Goal: Find specific page/section: Find specific page/section

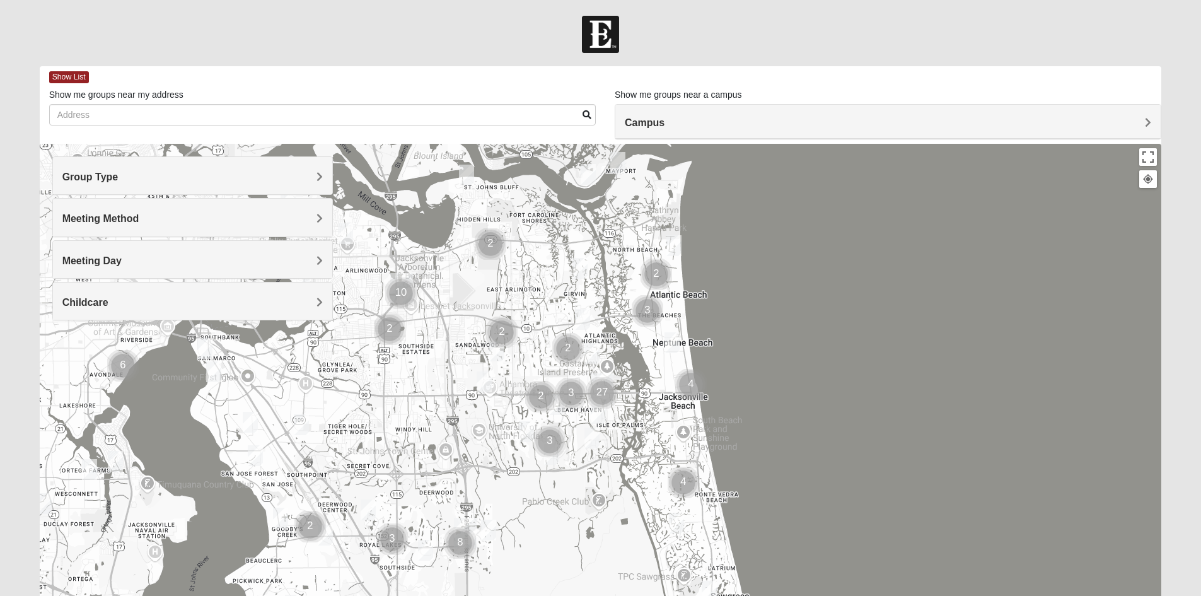
click at [219, 183] on h4 "Group Type" at bounding box center [192, 177] width 260 height 12
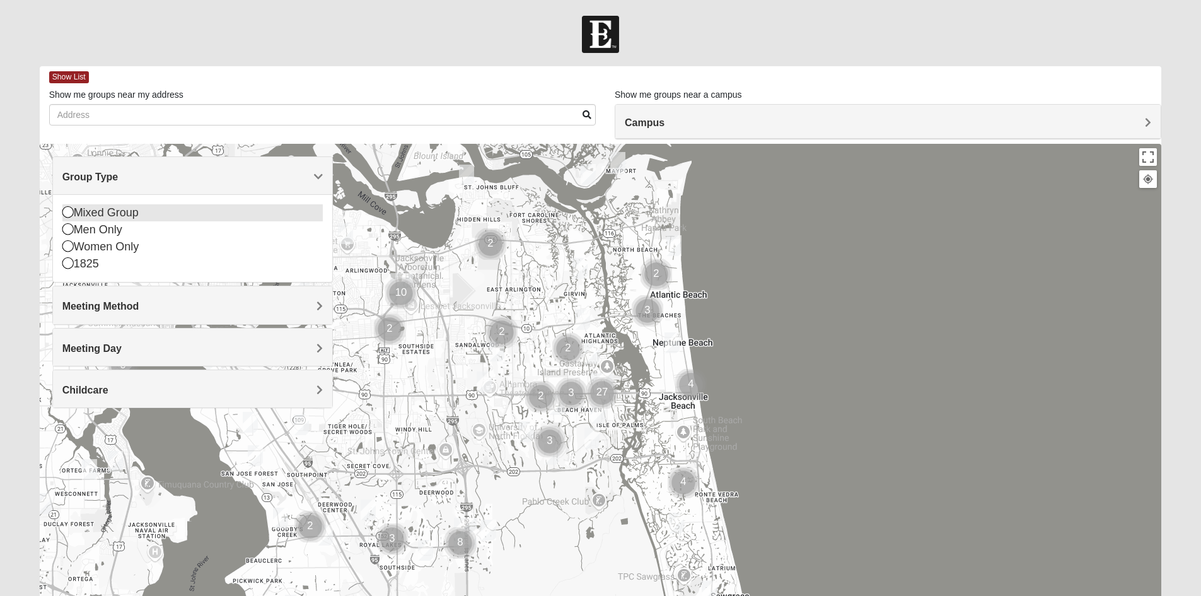
click at [62, 216] on icon at bounding box center [67, 211] width 11 height 11
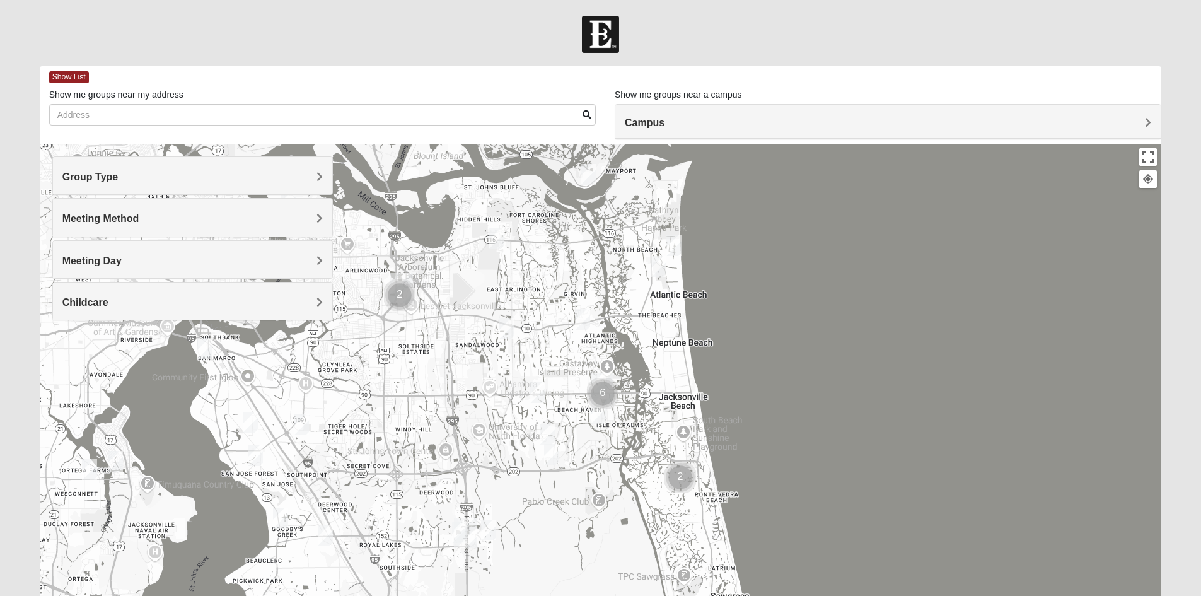
click at [133, 219] on span "Meeting Method" at bounding box center [100, 218] width 77 height 11
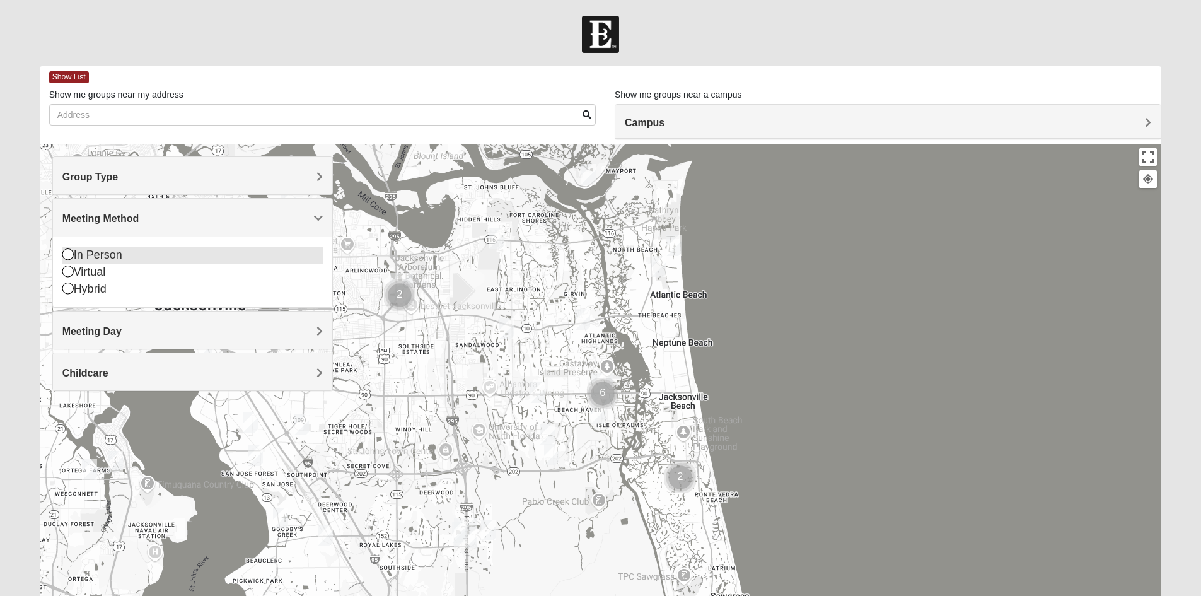
click at [66, 253] on icon at bounding box center [67, 253] width 11 height 11
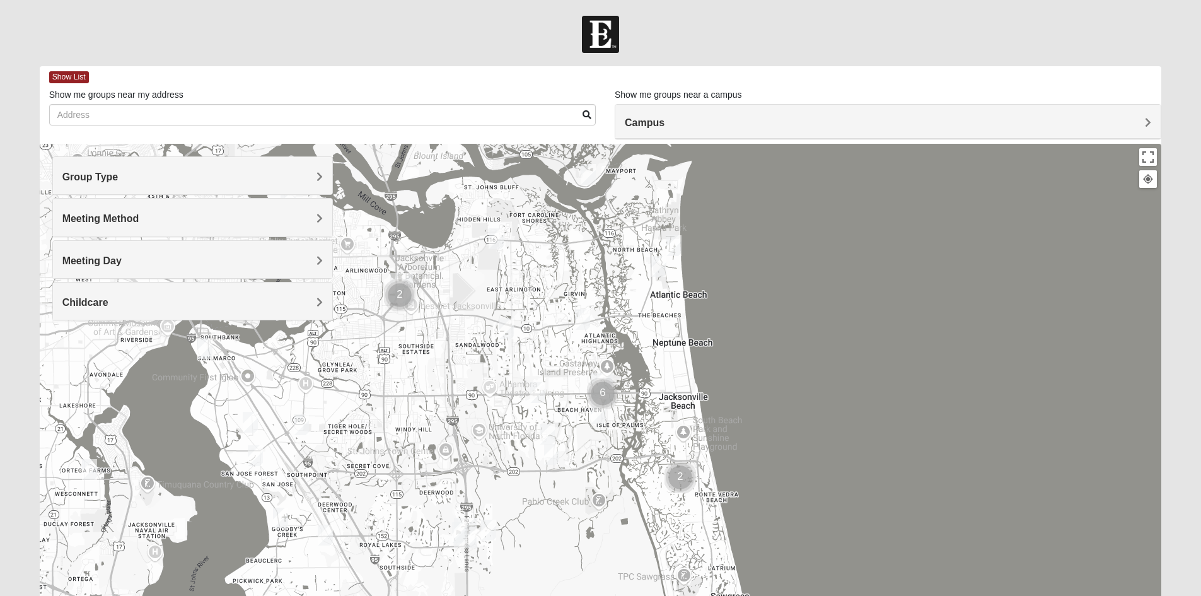
click at [181, 245] on div "Meeting Day" at bounding box center [192, 259] width 279 height 37
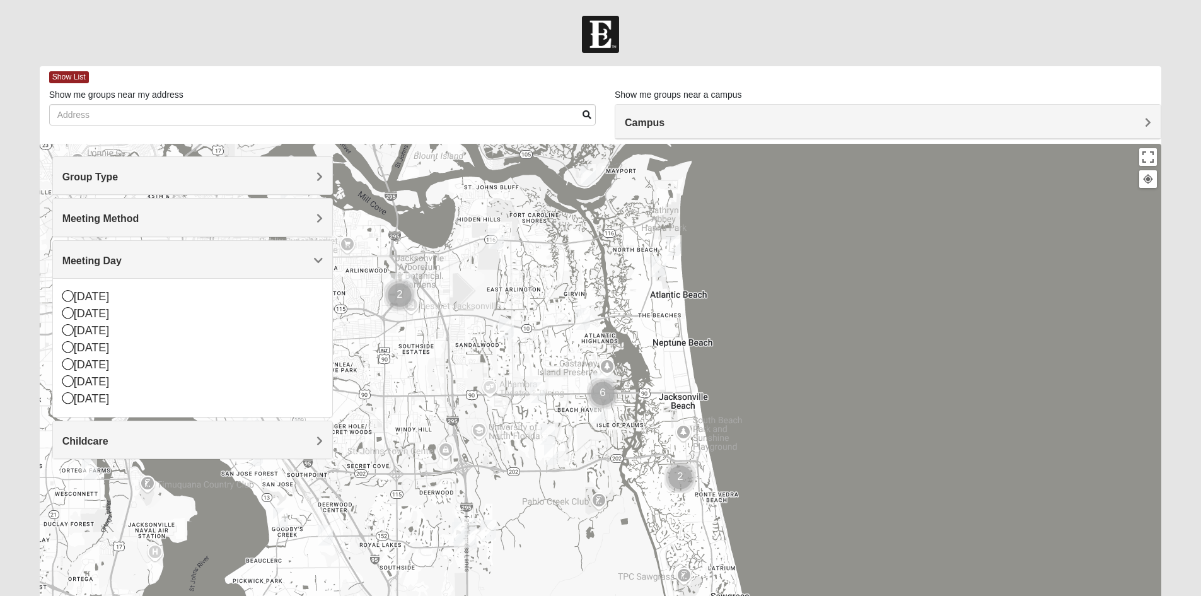
click at [156, 262] on h4 "Meeting Day" at bounding box center [192, 261] width 260 height 12
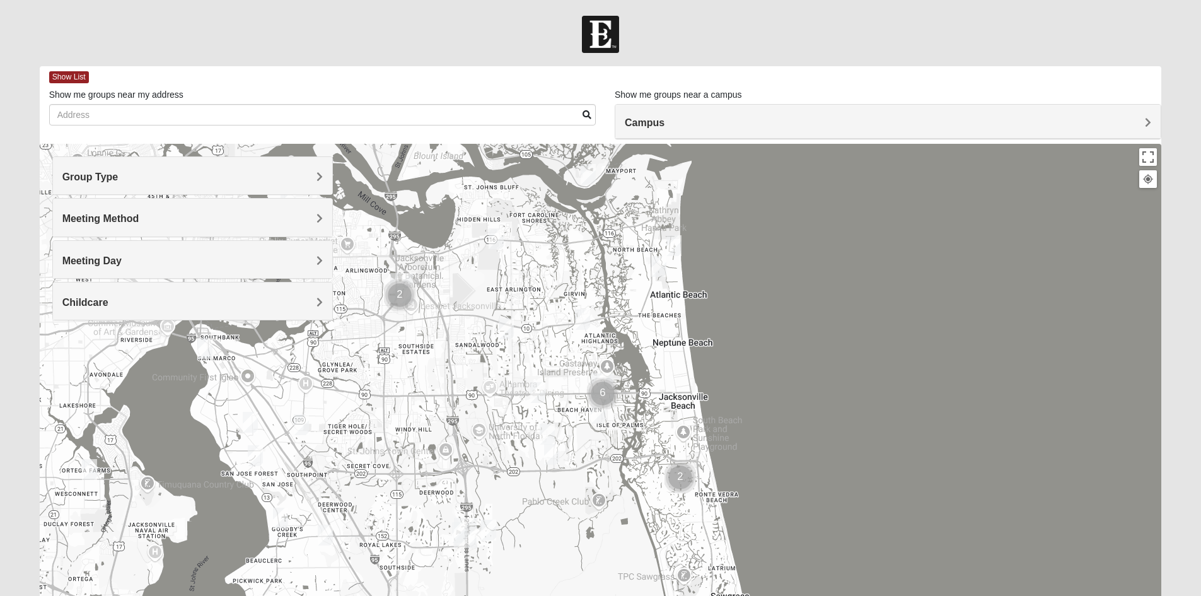
click at [161, 182] on h4 "Group Type" at bounding box center [192, 177] width 260 height 12
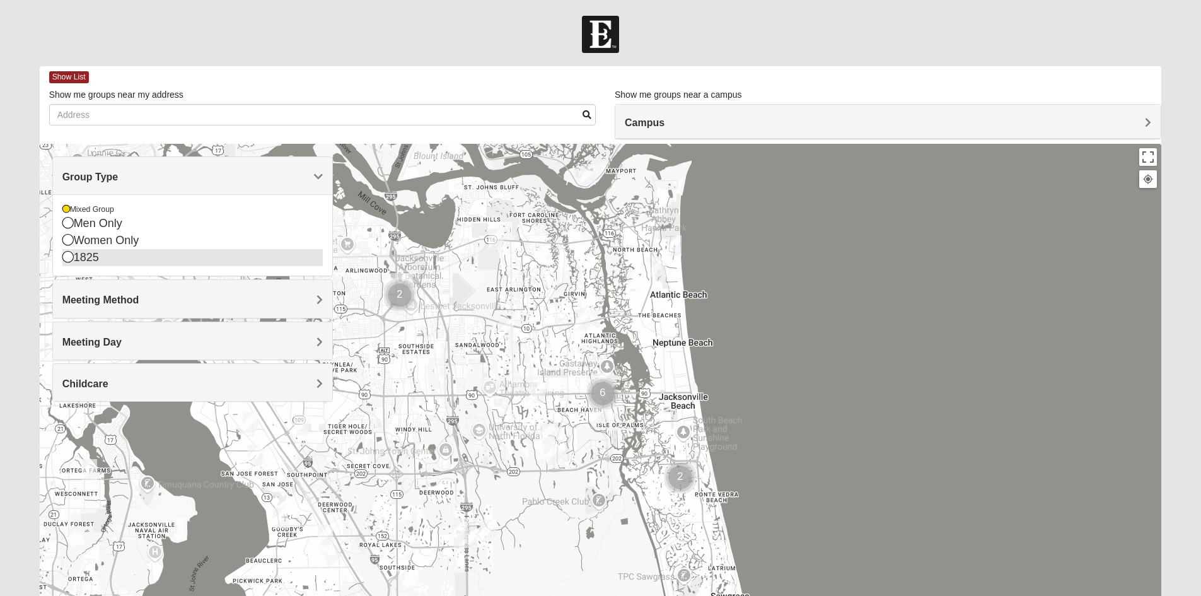
click at [68, 250] on div "1825" at bounding box center [192, 257] width 260 height 17
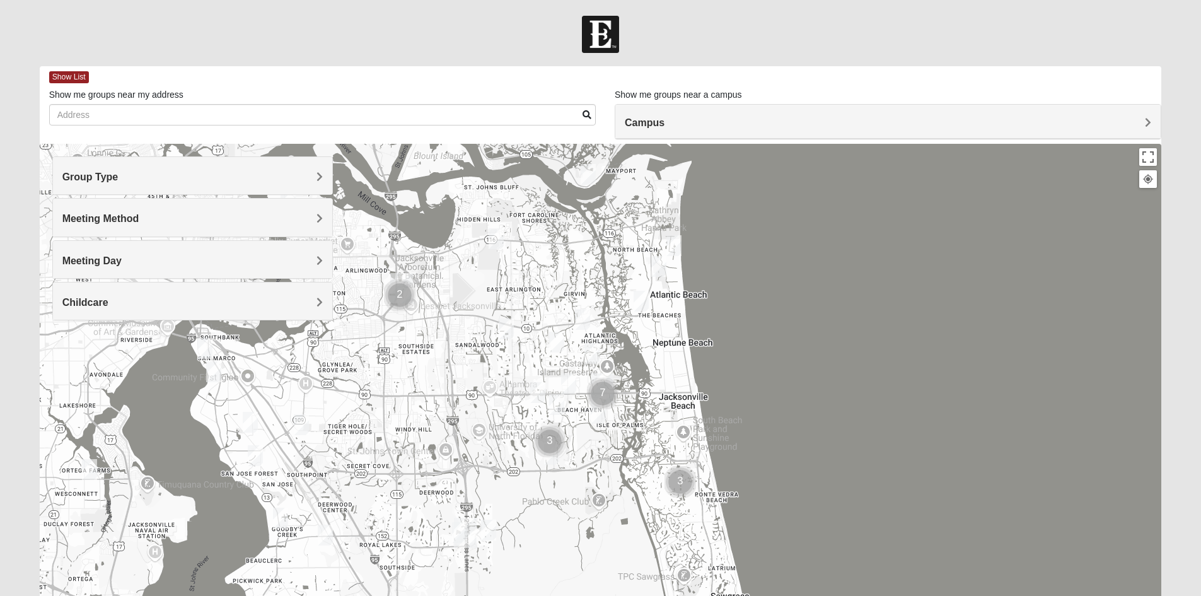
click at [183, 170] on div "Group Type" at bounding box center [192, 175] width 279 height 37
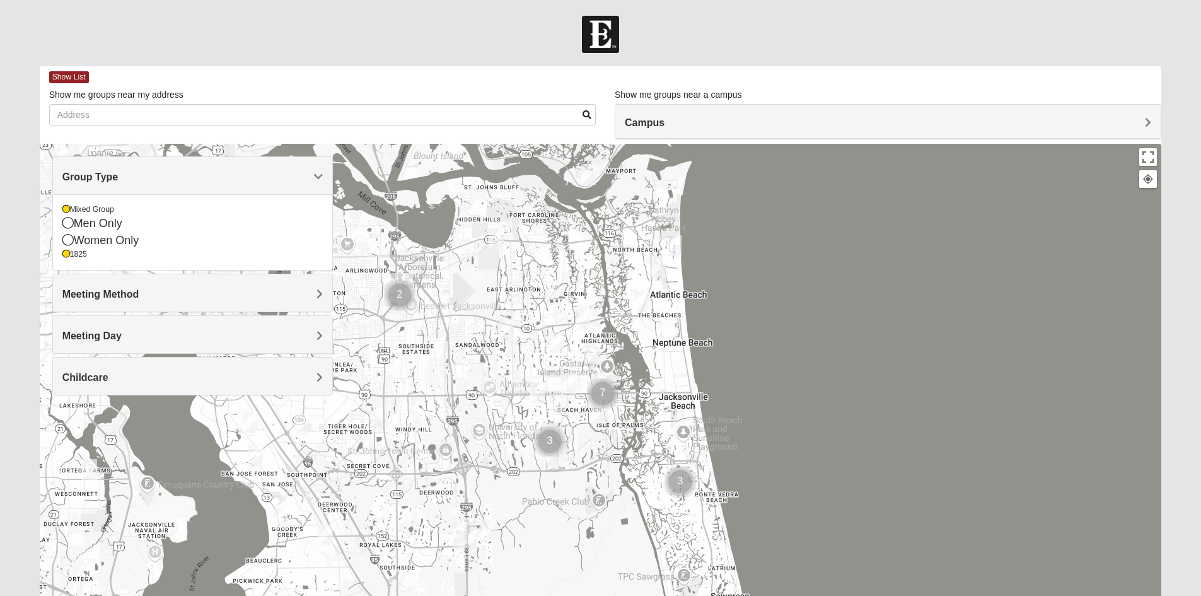
click at [587, 356] on img "1825 Womens Wood 32224" at bounding box center [591, 353] width 15 height 21
click at [555, 341] on img "1825 Mixed Annis 32246" at bounding box center [556, 342] width 15 height 21
click at [570, 384] on img "1825 Womens Annis/Ferguson 32246" at bounding box center [568, 383] width 15 height 21
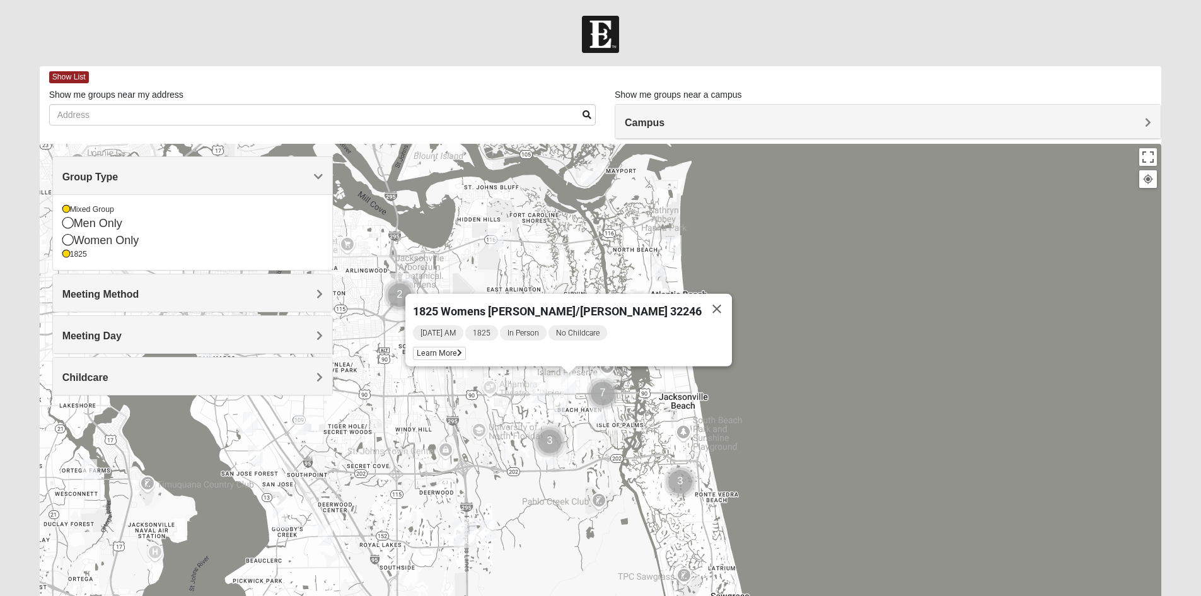
click at [553, 400] on img "1825 Mens Cason 32224" at bounding box center [556, 404] width 15 height 21
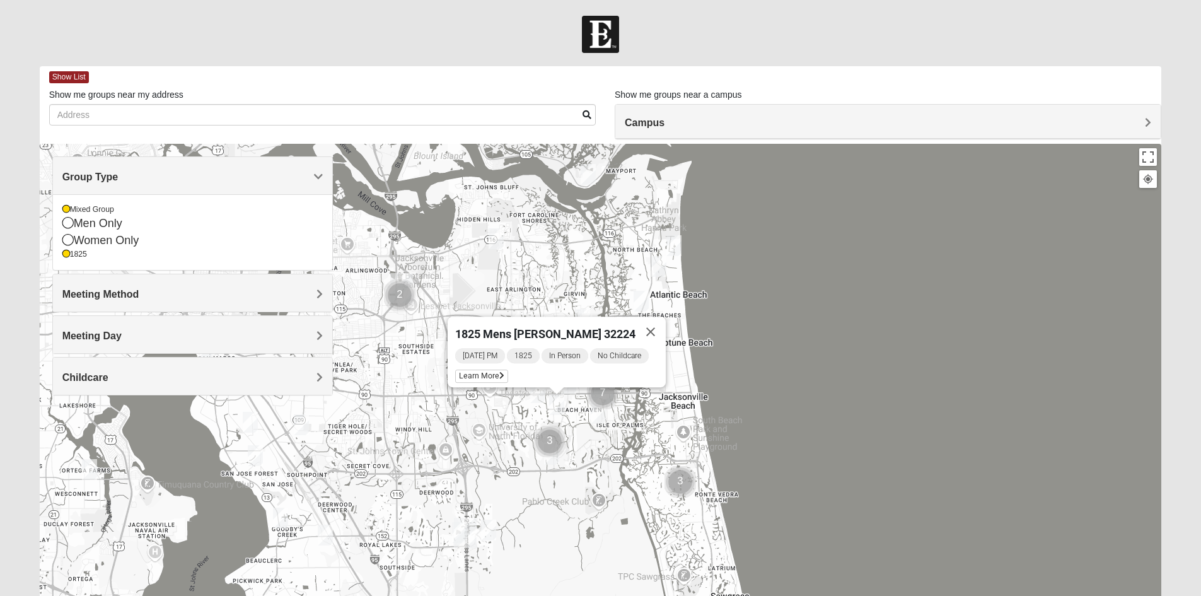
click at [484, 419] on div "1825 Mens Cason 32224 Wednesday PM 1825 In Person No Childcare Learn More" at bounding box center [601, 396] width 1122 height 504
drag, startPoint x: 645, startPoint y: 304, endPoint x: 639, endPoint y: 306, distance: 6.6
click at [644, 304] on img "1825 Mixed Arola 32233" at bounding box center [641, 301] width 15 height 21
click at [645, 295] on img "1825 Mixed Arola 32233" at bounding box center [641, 301] width 15 height 21
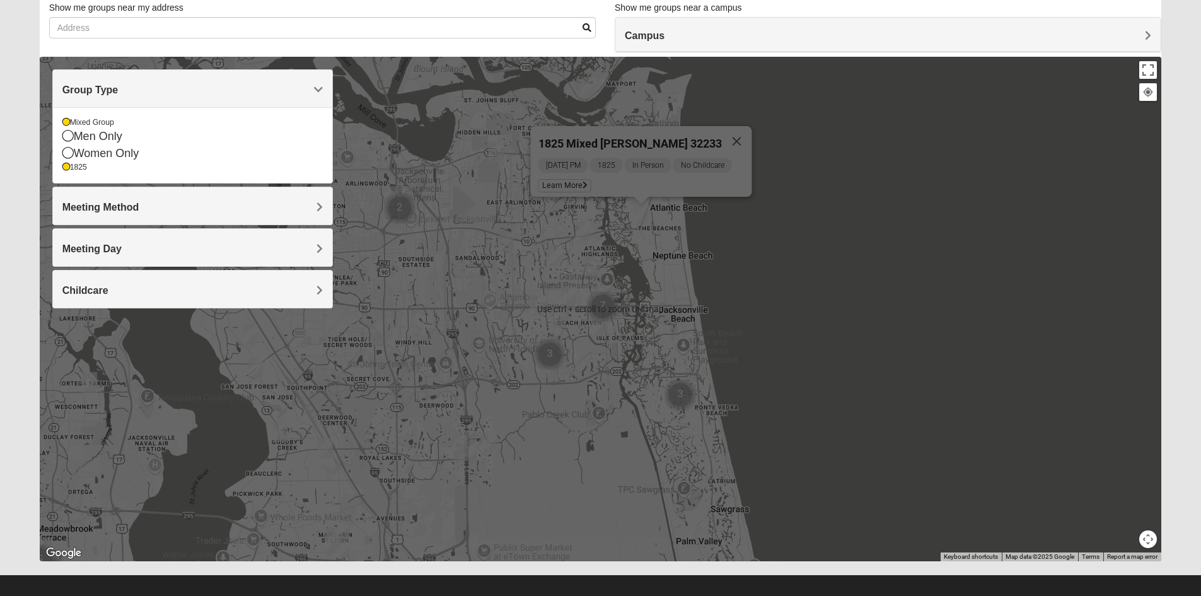
scroll to position [98, 0]
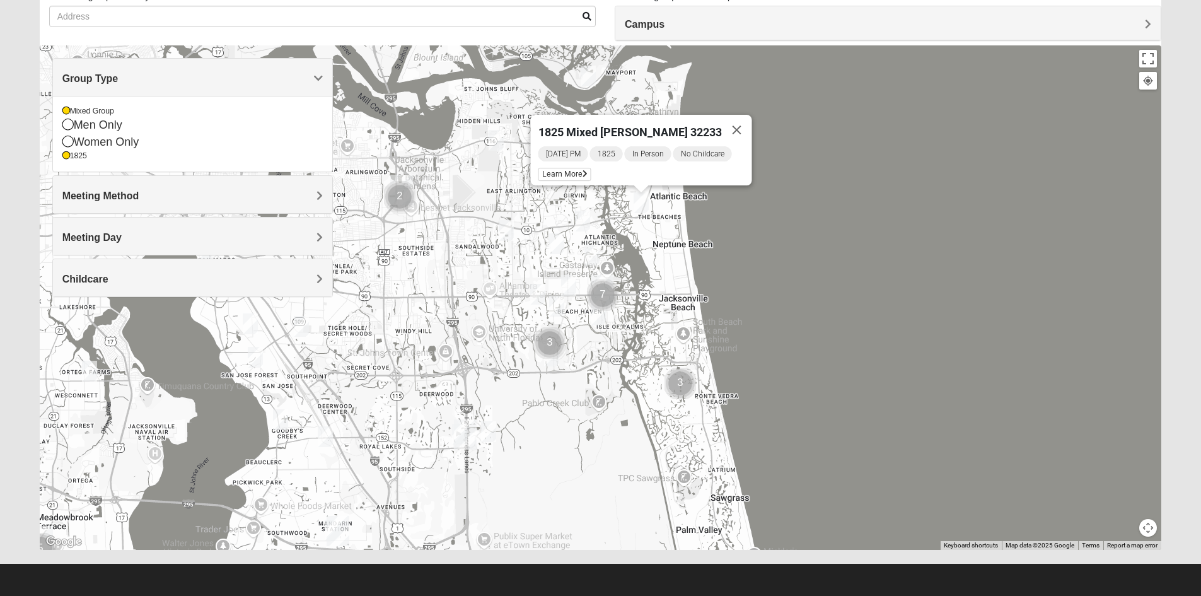
drag, startPoint x: 508, startPoint y: 359, endPoint x: 473, endPoint y: 357, distance: 34.7
click at [526, 339] on div "1825 Mixed Arola 32233 Monday PM 1825 In Person No Childcare Learn More" at bounding box center [601, 297] width 1122 height 504
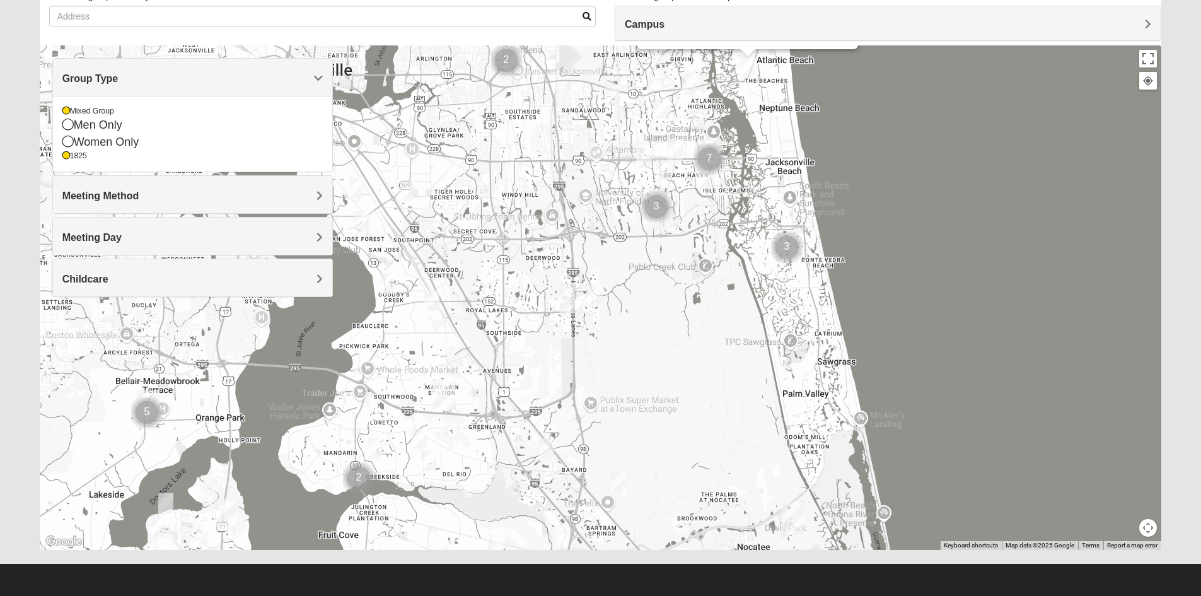
drag, startPoint x: 473, startPoint y: 357, endPoint x: 580, endPoint y: 223, distance: 171.4
click at [580, 223] on div "1825 Mixed Arola 32233 Monday PM 1825 In Person No Childcare Learn More" at bounding box center [601, 297] width 1122 height 504
click at [596, 301] on img "Mixed Craig & Marsha Myers 32256" at bounding box center [594, 297] width 15 height 21
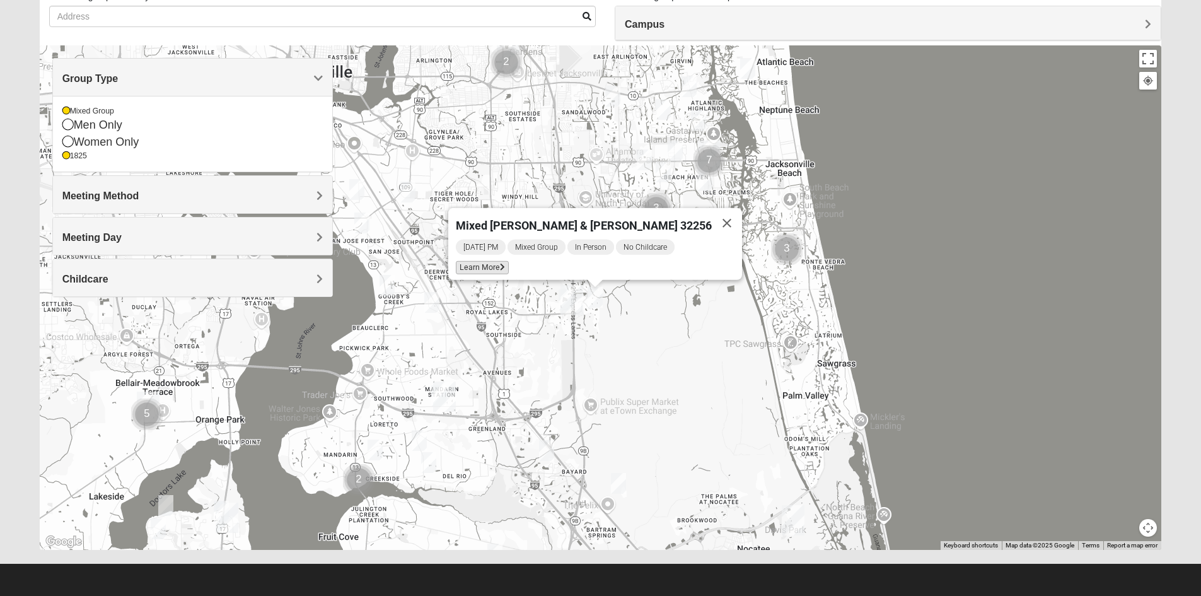
click at [509, 262] on span "Learn More" at bounding box center [482, 267] width 53 height 13
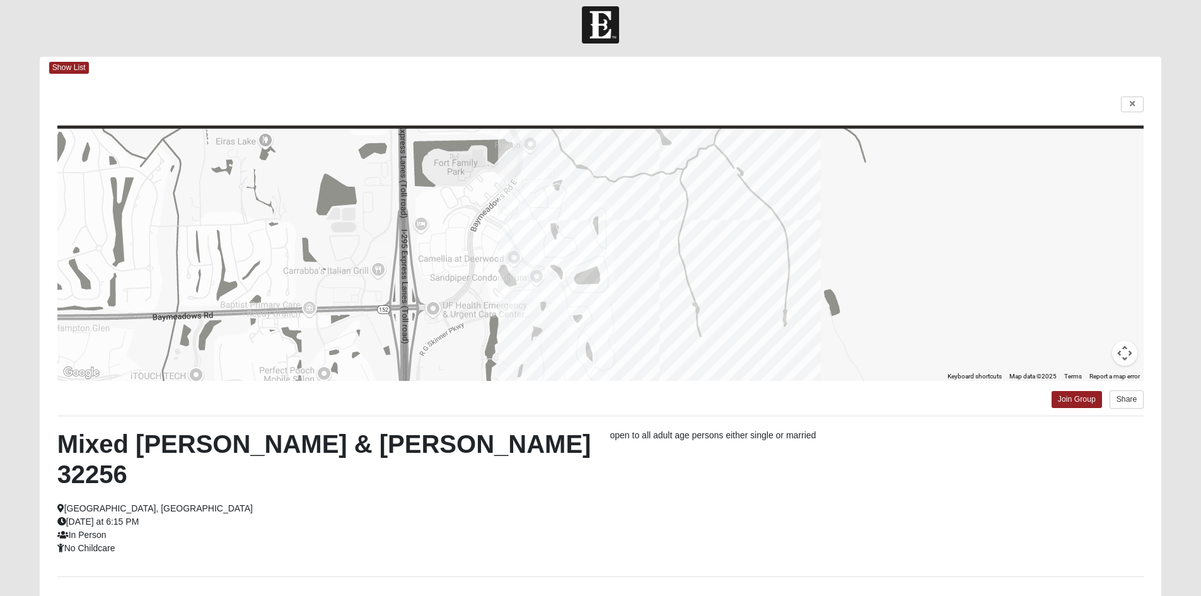
scroll to position [0, 0]
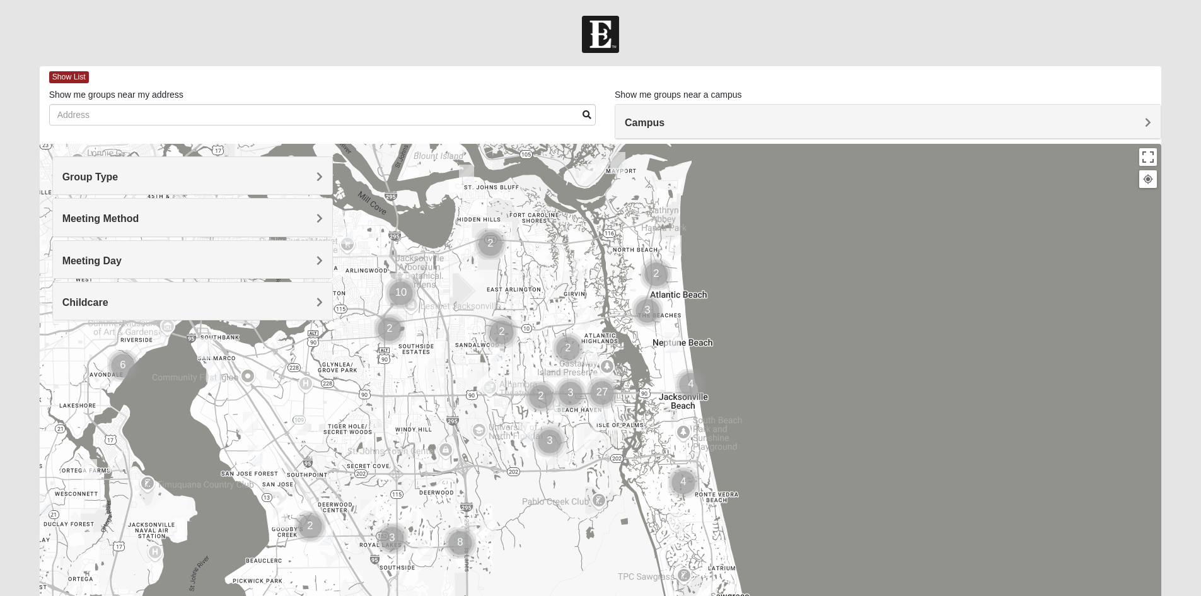
click at [154, 180] on h4 "Group Type" at bounding box center [192, 177] width 260 height 12
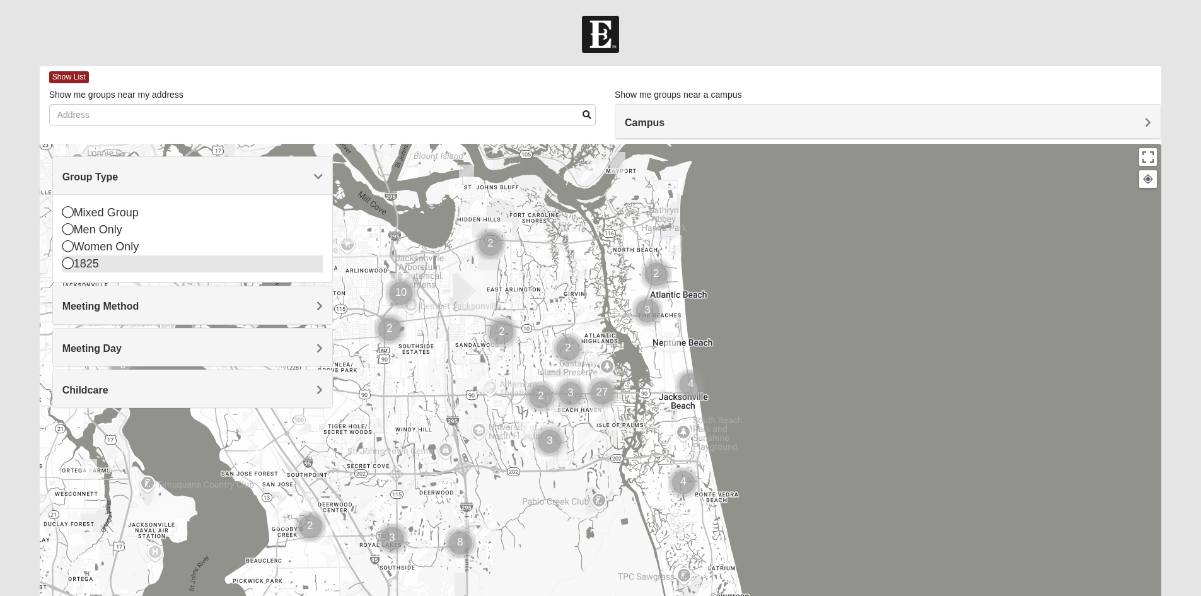
click at [69, 262] on icon at bounding box center [67, 262] width 11 height 11
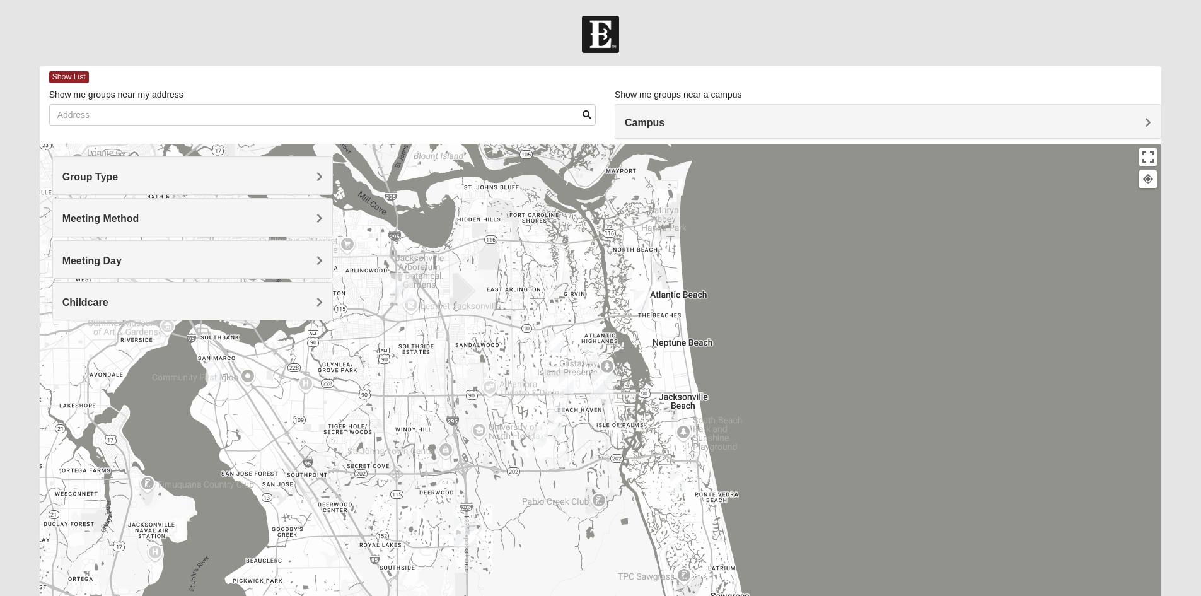
click at [532, 436] on img "1825 Womens Brunetti 32224" at bounding box center [538, 436] width 15 height 21
click at [555, 431] on img "1825 Womens Hirneisen 32224" at bounding box center [555, 424] width 15 height 21
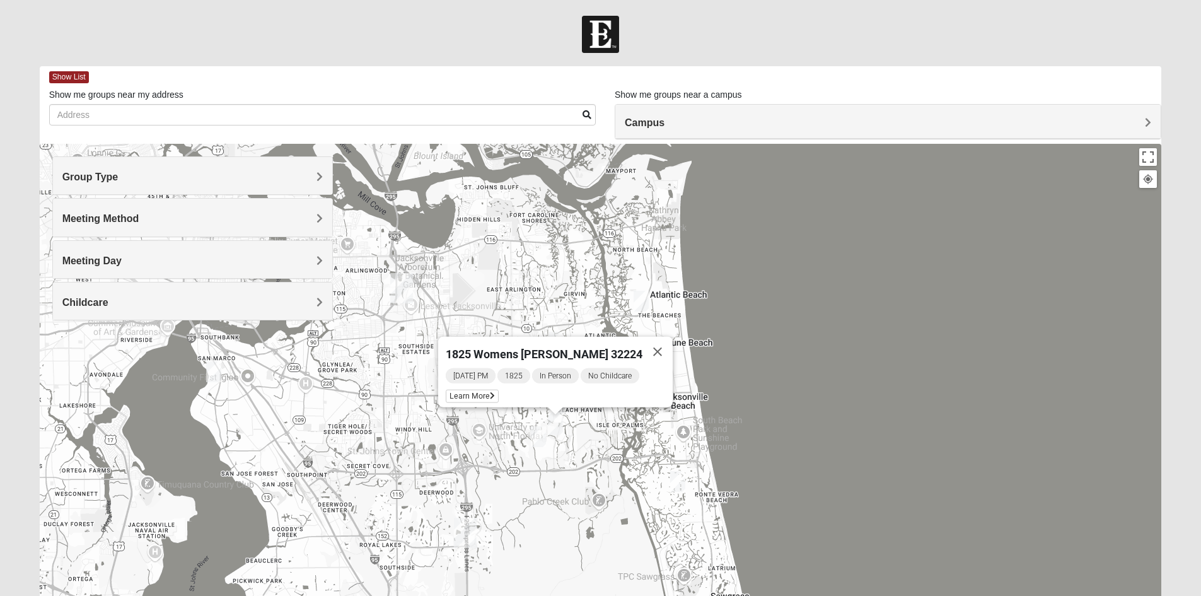
drag, startPoint x: 603, startPoint y: 417, endPoint x: 592, endPoint y: 420, distance: 11.8
click at [602, 419] on div "1825 Womens [PERSON_NAME] 32224 [DATE] PM 1825 In Person No Childcare Learn More" at bounding box center [601, 396] width 1122 height 504
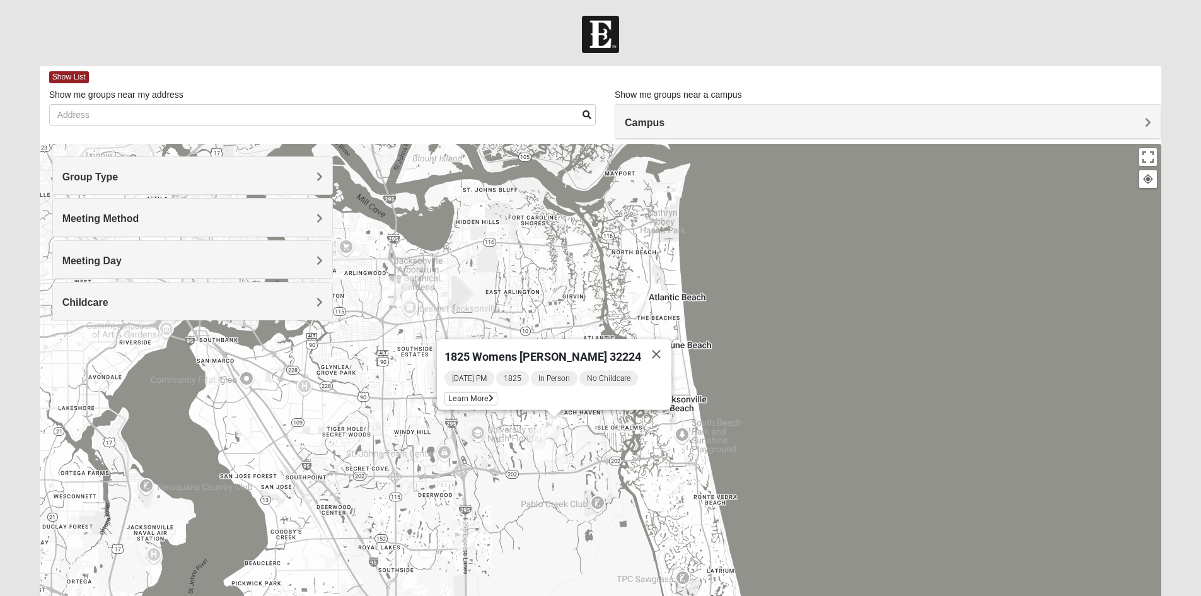
click at [577, 420] on div "1825 Womens [PERSON_NAME] 32224 [DATE] PM 1825 In Person No Childcare Learn More" at bounding box center [601, 396] width 1122 height 504
click at [646, 341] on button "Close" at bounding box center [656, 354] width 30 height 30
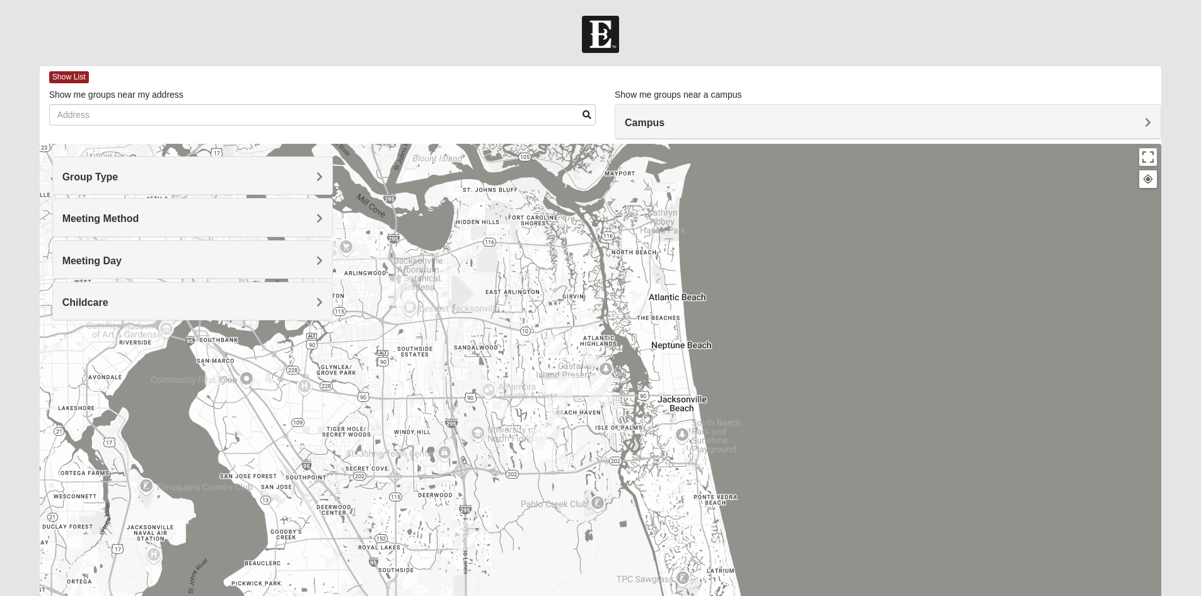
click at [558, 404] on img "1825 Mens Cason 32224" at bounding box center [555, 406] width 15 height 21
click at [656, 327] on button "Close" at bounding box center [649, 334] width 30 height 30
click at [675, 485] on img "1825 Mixed Gatewood/Morales 32082" at bounding box center [676, 483] width 15 height 21
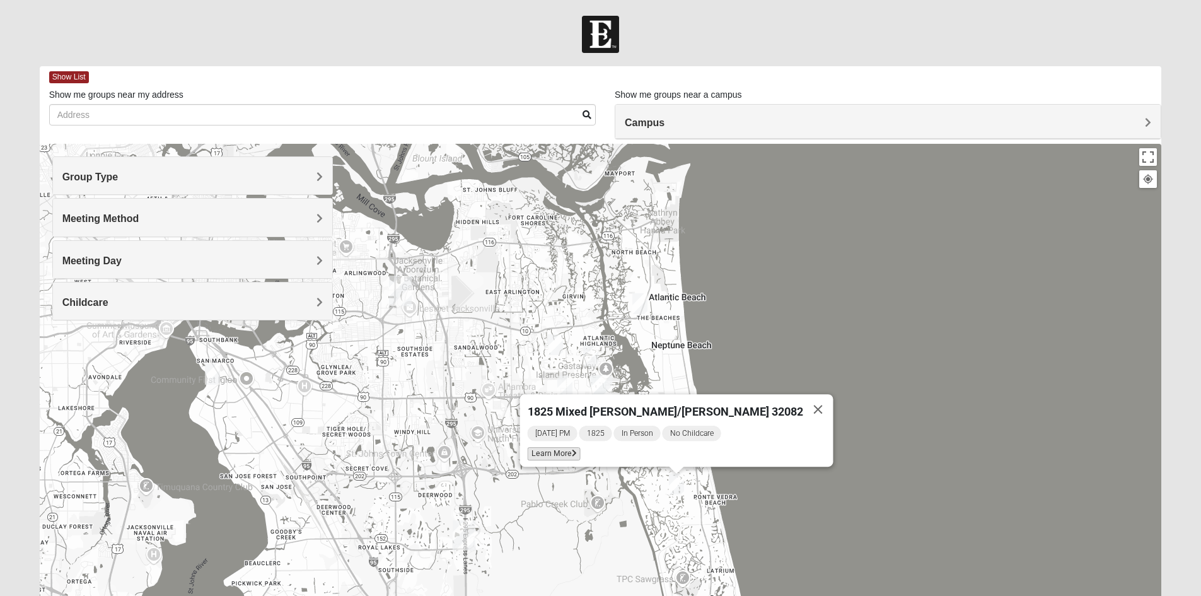
click at [580, 448] on span "Learn More" at bounding box center [553, 453] width 53 height 13
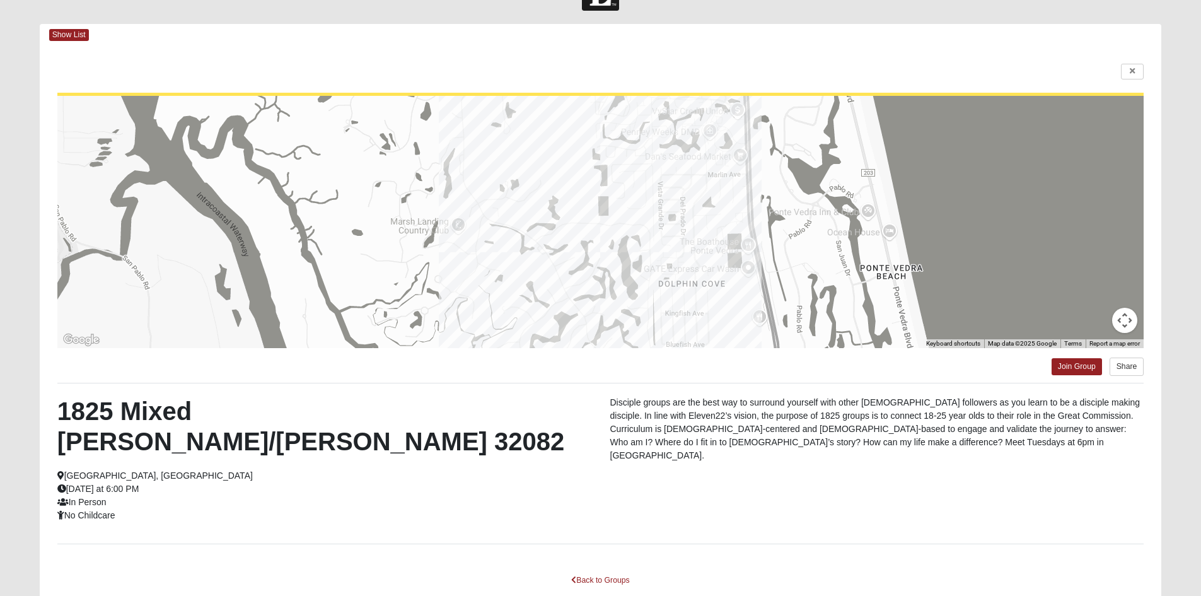
scroll to position [63, 0]
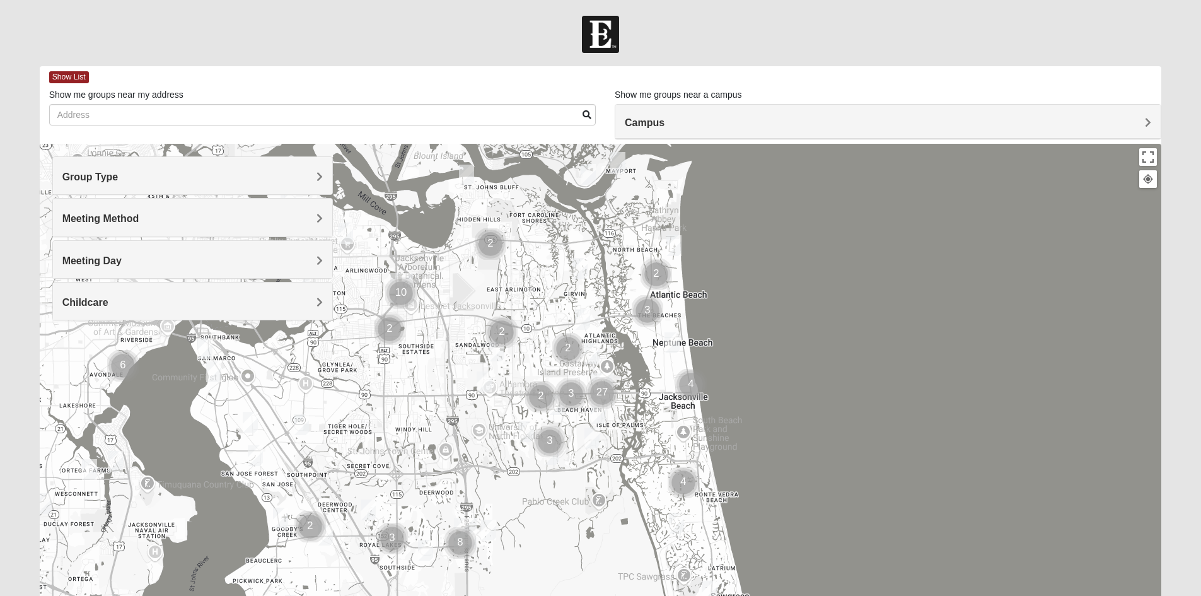
drag, startPoint x: 150, startPoint y: 181, endPoint x: 136, endPoint y: 188, distance: 15.5
click at [149, 182] on h4 "Group Type" at bounding box center [192, 177] width 260 height 12
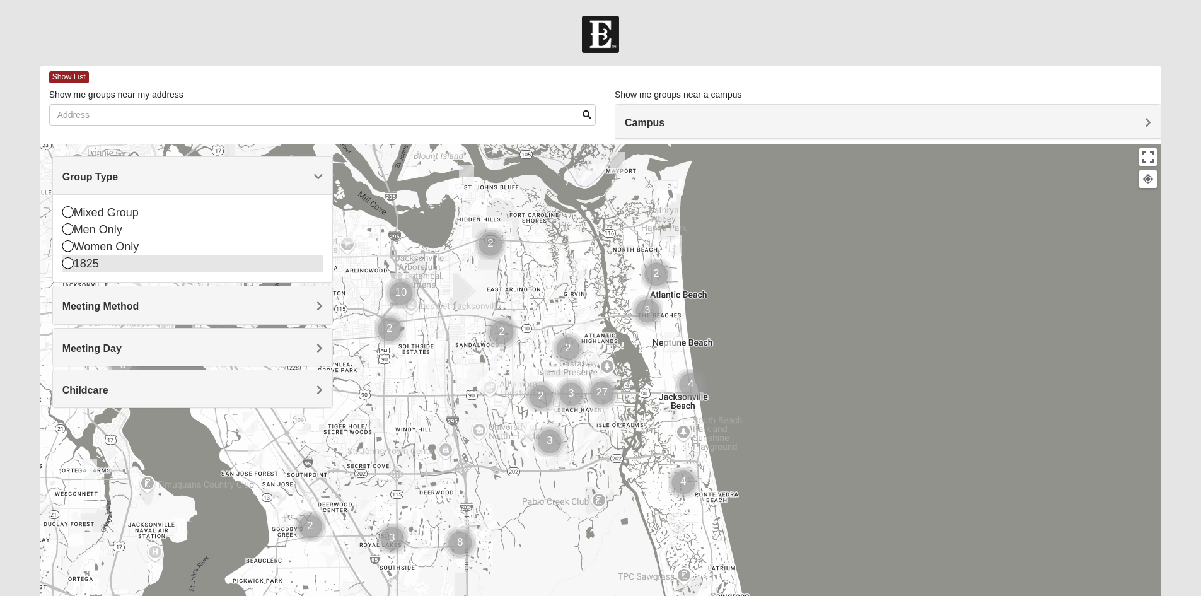
click at [69, 263] on icon at bounding box center [67, 262] width 11 height 11
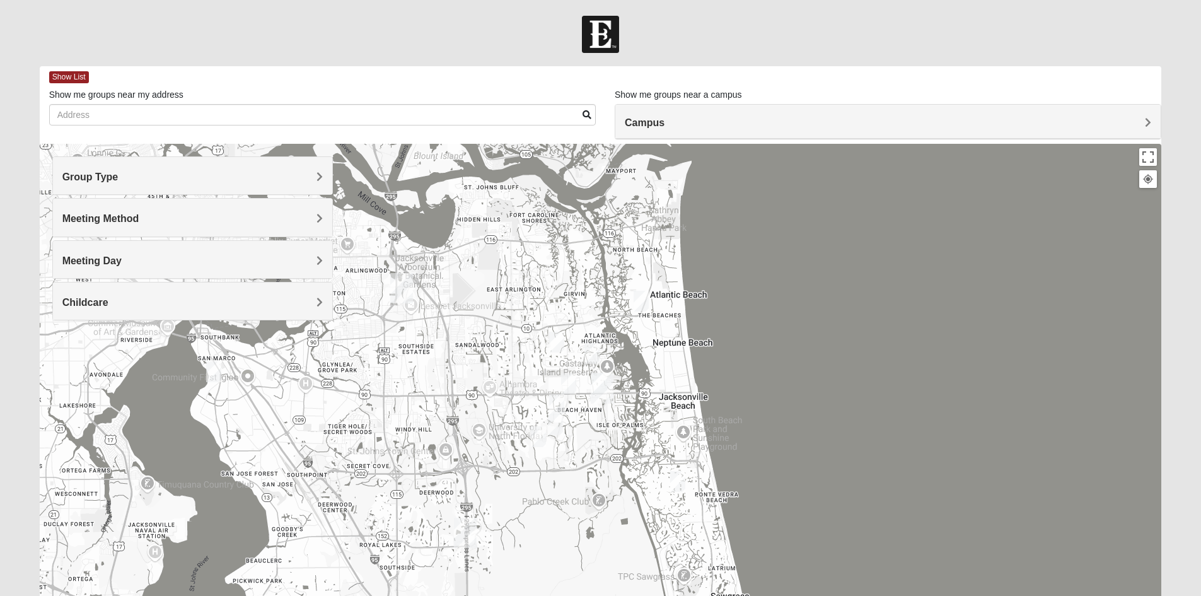
click at [554, 337] on img "1825 Mixed Annis 32246" at bounding box center [556, 342] width 15 height 21
click at [592, 357] on img "1825 Womens Wood 32224" at bounding box center [591, 353] width 15 height 21
click at [571, 374] on img "1825 Womens Annis/Ferguson 32246" at bounding box center [568, 383] width 15 height 21
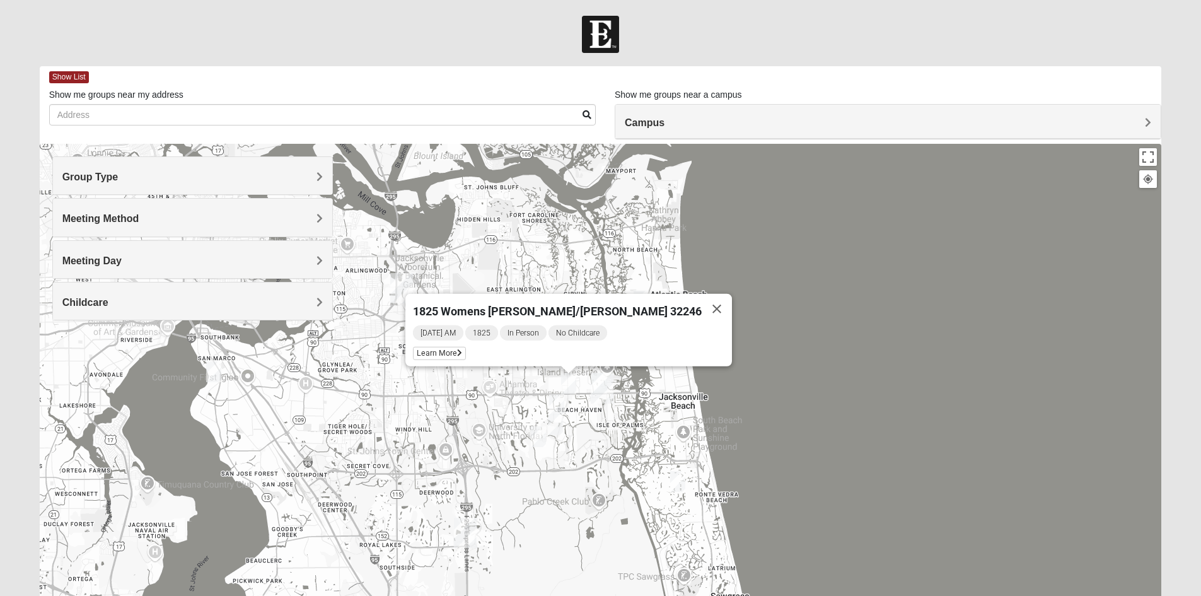
click at [680, 482] on img "1825 Mixed Gatewood/Morales 32082" at bounding box center [677, 481] width 15 height 21
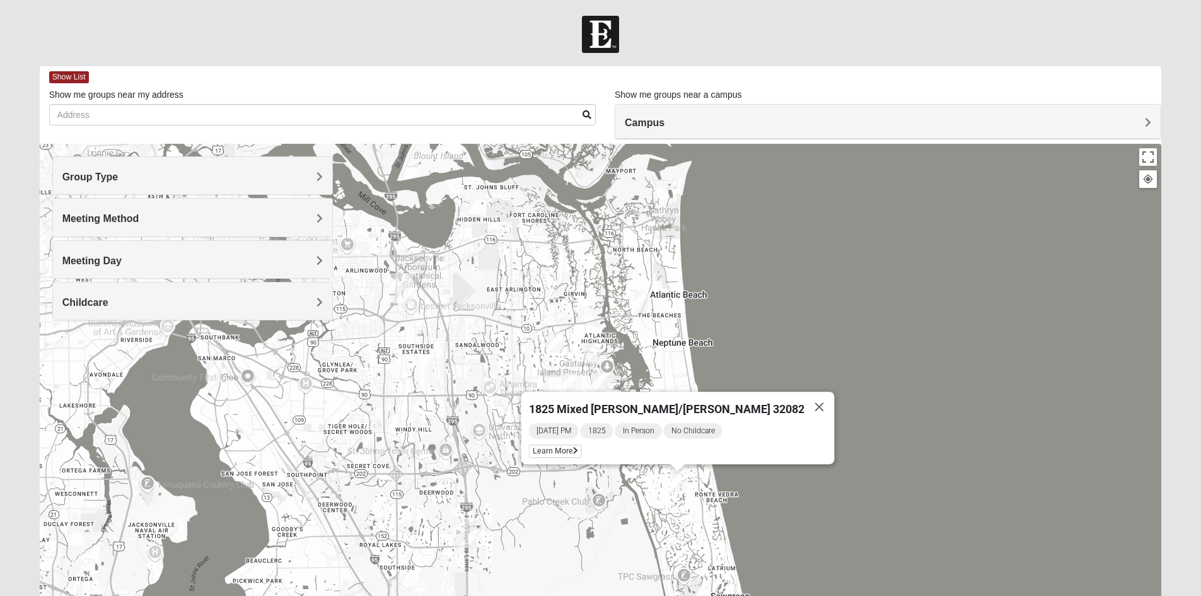
click at [640, 307] on img "1825 Mixed Arola 32233" at bounding box center [641, 301] width 15 height 21
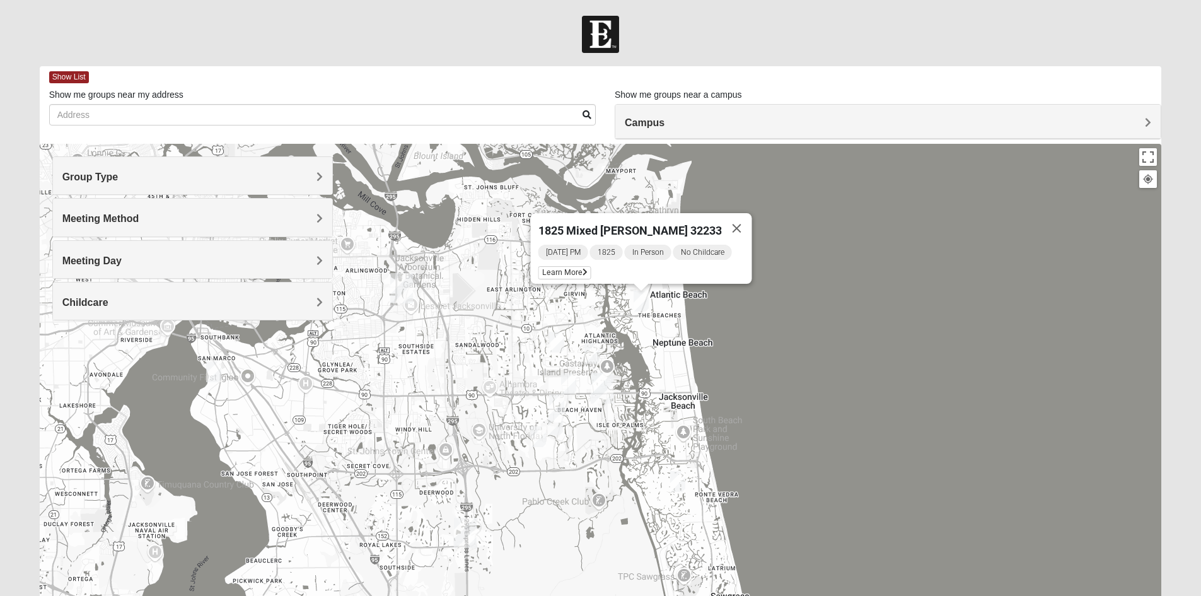
click at [214, 381] on img "1825 Mixed Chamberlian/Hicks 32207" at bounding box center [213, 371] width 15 height 21
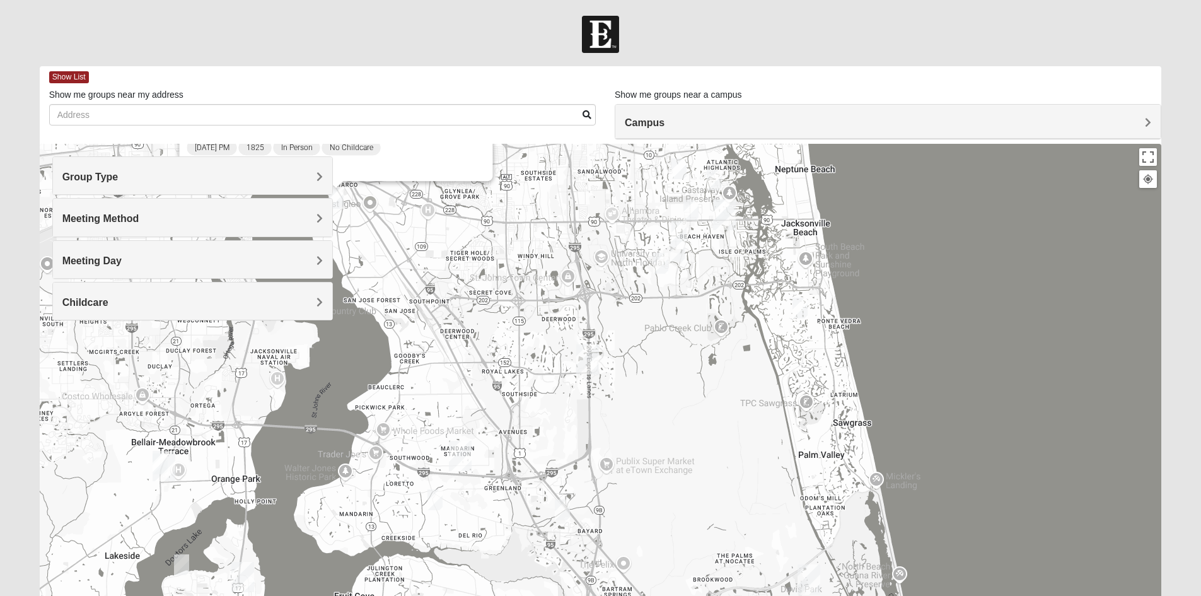
drag, startPoint x: 269, startPoint y: 422, endPoint x: 386, endPoint y: 270, distance: 192.3
click at [361, 234] on div "1825 Mixed Chamberlian/Hicks 32207 Sunday PM 1825 In Person No Childcare Learn …" at bounding box center [601, 396] width 1122 height 504
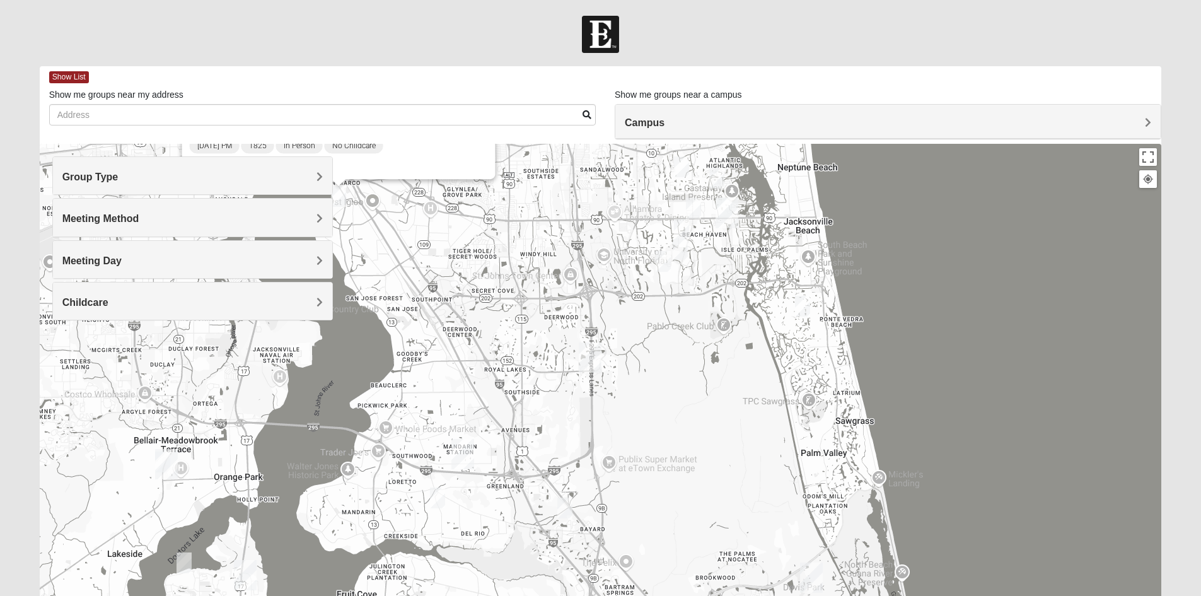
click at [438, 506] on img "1825 Mixed Fletcher 32258" at bounding box center [437, 497] width 15 height 21
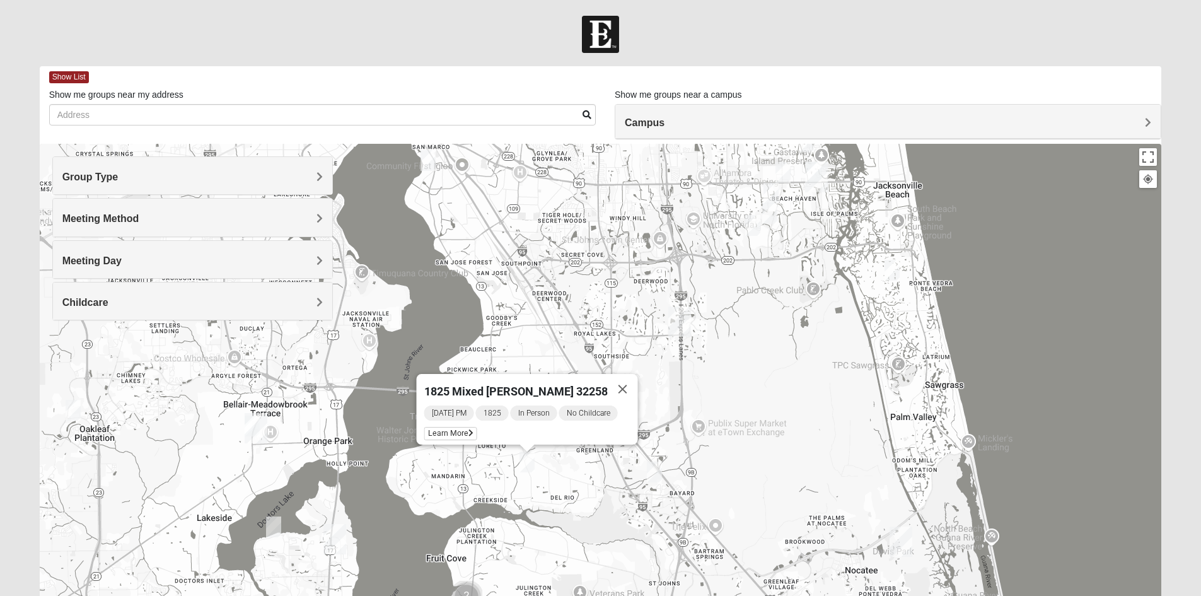
drag, startPoint x: 414, startPoint y: 508, endPoint x: 457, endPoint y: 477, distance: 53.3
click at [460, 477] on div "1825 Mixed Fletcher 32258 Tuesday PM 1825 In Person No Childcare Learn More" at bounding box center [601, 396] width 1122 height 504
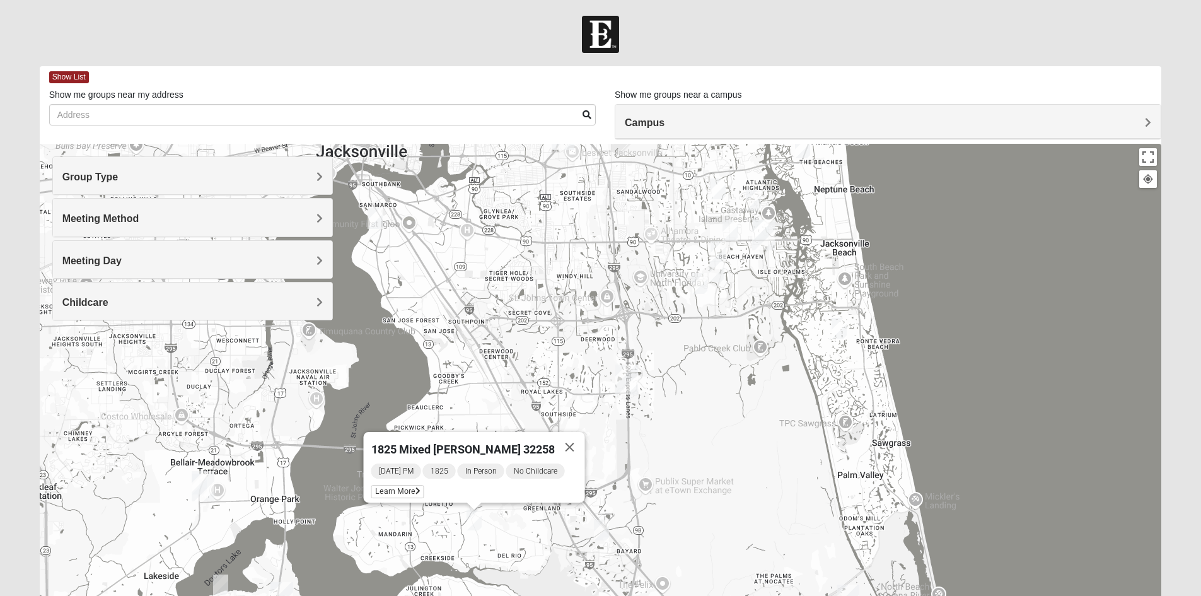
drag, startPoint x: 457, startPoint y: 477, endPoint x: 414, endPoint y: 536, distance: 73.1
click at [414, 536] on div "1825 Mixed Fletcher 32258 Tuesday PM 1825 In Person No Childcare Learn More" at bounding box center [601, 396] width 1122 height 504
click at [587, 386] on div "1825 Mixed Fletcher 32258 Tuesday PM 1825 In Person No Childcare Learn More" at bounding box center [601, 396] width 1122 height 504
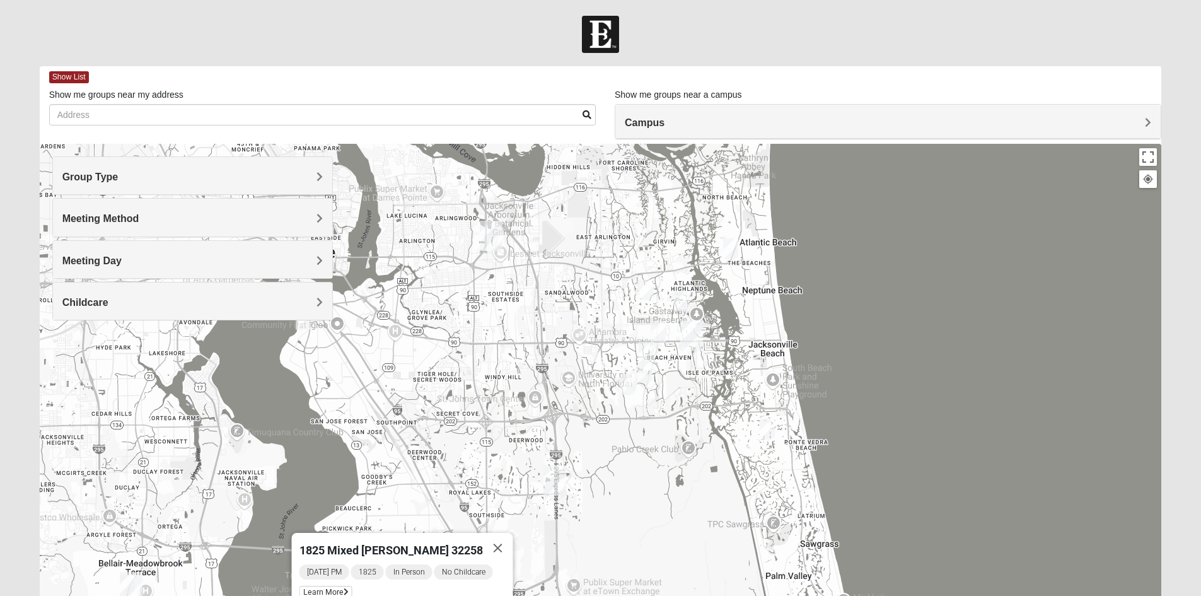
drag, startPoint x: 729, startPoint y: 351, endPoint x: 656, endPoint y: 453, distance: 125.5
click at [656, 453] on div "1825 Mixed Fletcher 32258 Tuesday PM 1825 In Person No Childcare Learn More" at bounding box center [601, 396] width 1122 height 504
click at [636, 414] on div "1825 Mixed Fletcher 32258 Tuesday PM 1825 In Person No Childcare Learn More" at bounding box center [601, 396] width 1122 height 504
click at [652, 328] on img "1825 Womens Annis/Ferguson 32246" at bounding box center [658, 331] width 15 height 21
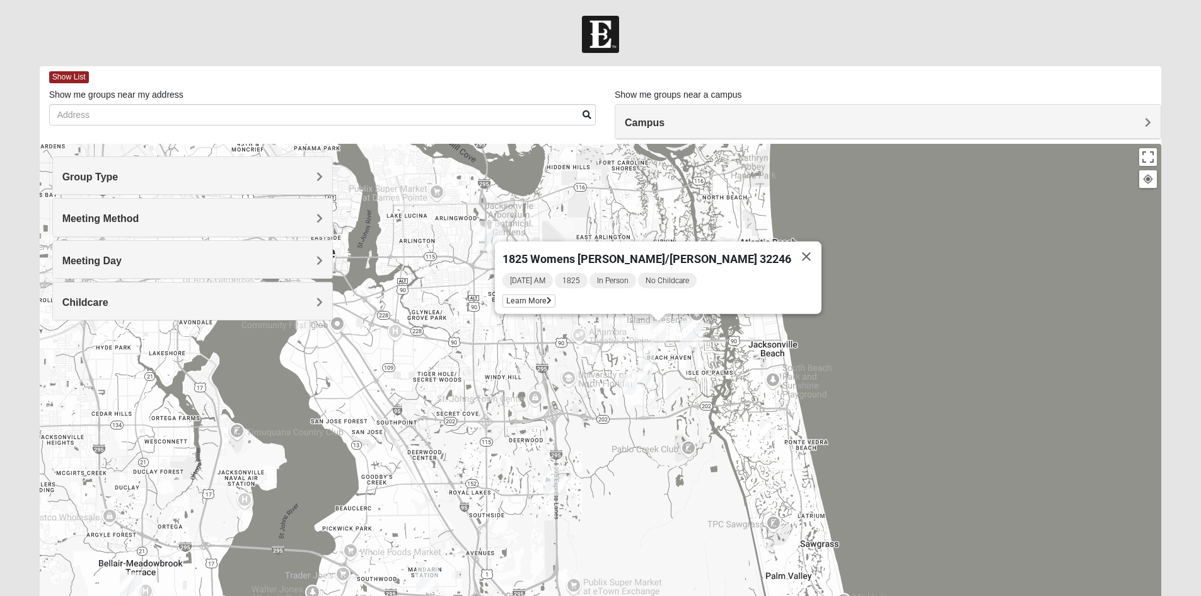
click at [640, 349] on img "1825 Mens Cason 32224" at bounding box center [646, 352] width 15 height 21
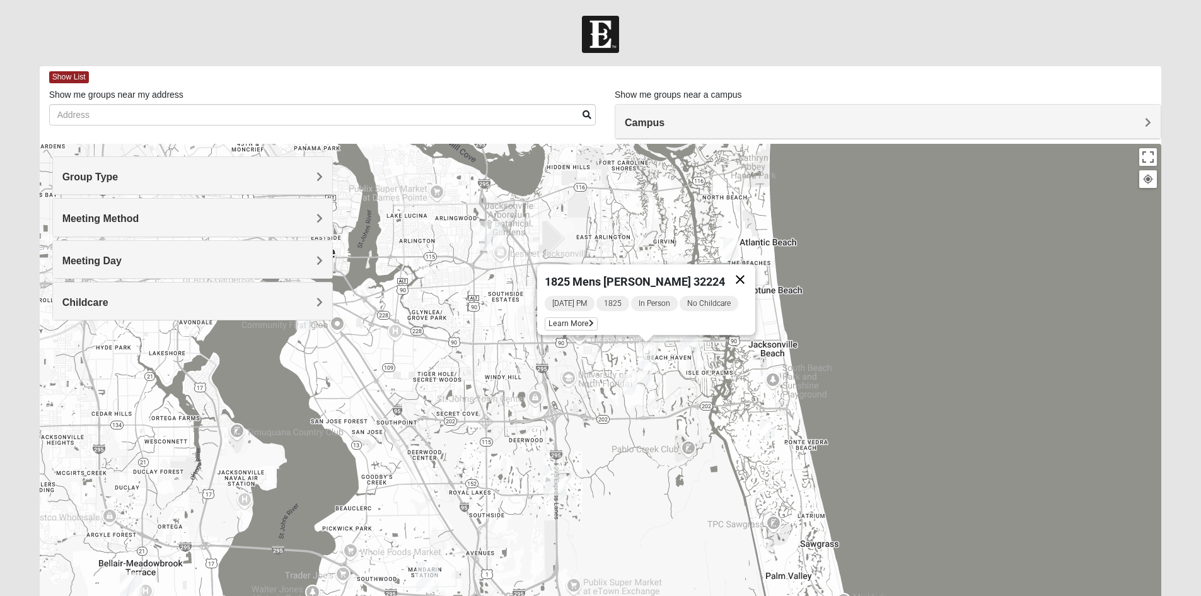
click at [739, 270] on button "Close" at bounding box center [740, 279] width 30 height 30
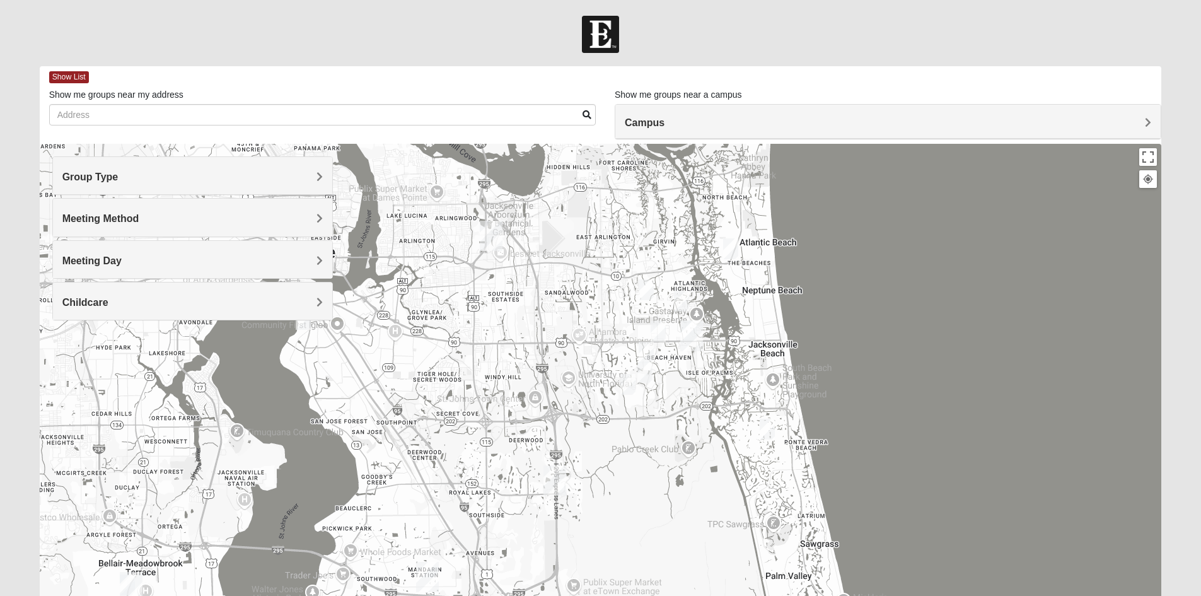
click at [685, 305] on img "1825 Womens Wood 32224" at bounding box center [681, 301] width 15 height 21
click at [775, 224] on button "Close" at bounding box center [766, 229] width 30 height 30
click at [646, 282] on img "1825 Mixed Annis 32246" at bounding box center [646, 289] width 15 height 21
click at [644, 285] on img "1825 Mixed Annis 32246" at bounding box center [646, 289] width 15 height 21
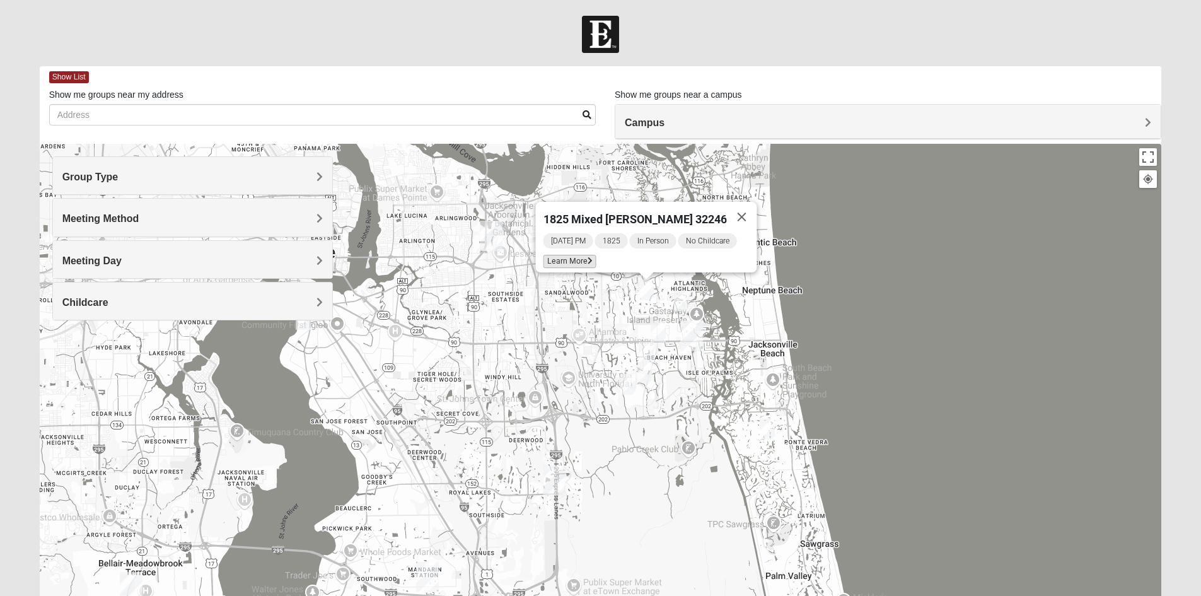
click at [583, 258] on span "Learn More" at bounding box center [569, 261] width 53 height 13
